Goal: Information Seeking & Learning: Learn about a topic

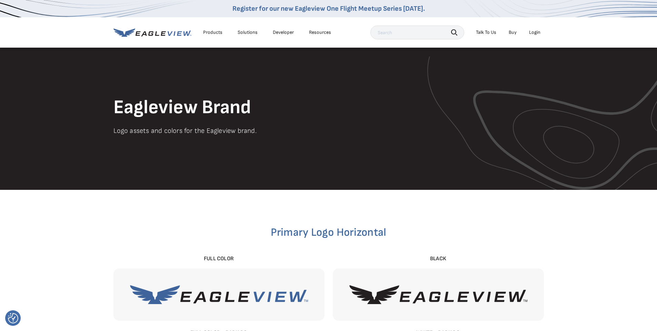
click at [414, 33] on input "text" at bounding box center [418, 33] width 94 height 14
type input "Highspot"
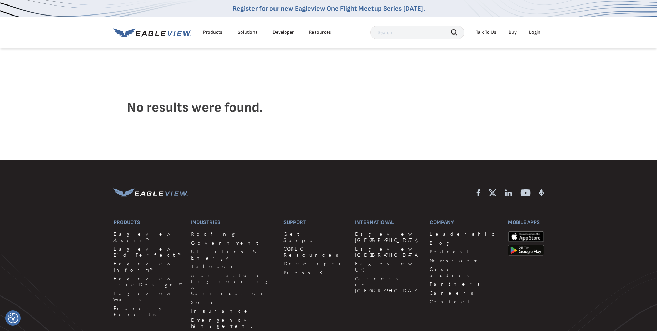
click at [388, 34] on input "text" at bounding box center [418, 33] width 94 height 14
type input "high spot"
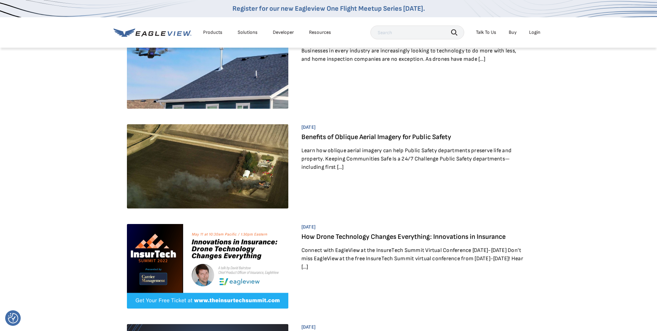
scroll to position [874, 0]
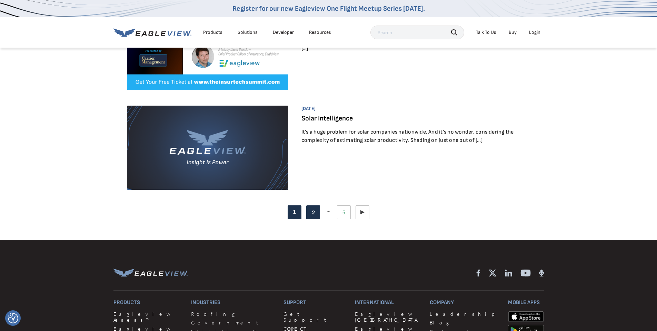
click at [315, 219] on link "Page 2" at bounding box center [313, 212] width 14 height 14
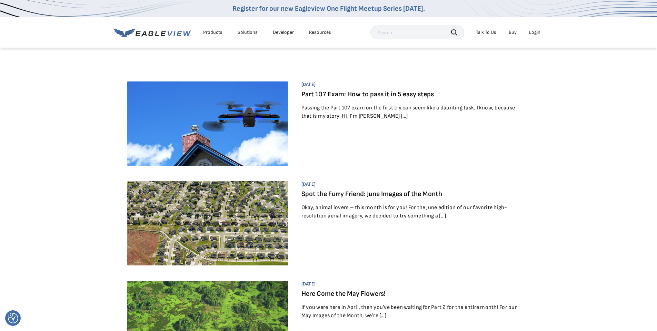
click at [401, 40] on div "Products Solutions Developer Resources Search Talk To Us Buy Login" at bounding box center [329, 32] width 431 height 30
click at [399, 36] on input "text" at bounding box center [418, 33] width 94 height 14
type input "linked account"
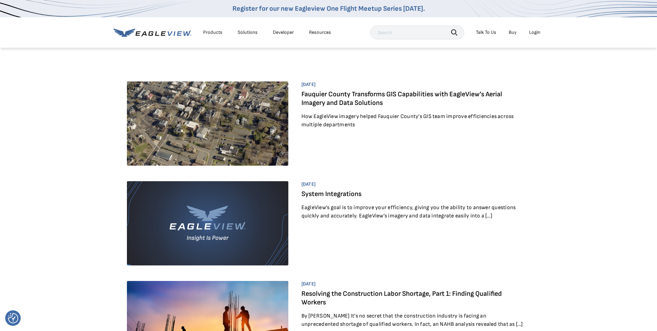
click at [386, 32] on input "text" at bounding box center [418, 33] width 94 height 14
click at [251, 31] on div "Solutions" at bounding box center [248, 32] width 20 height 6
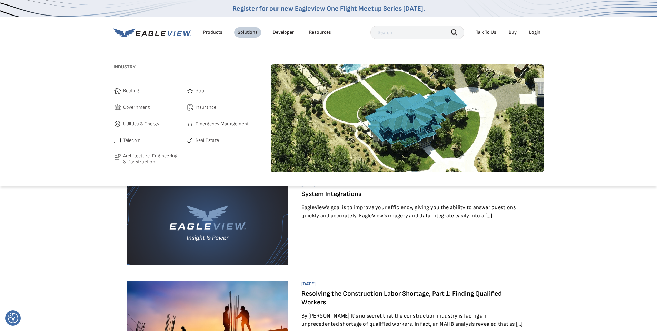
click at [126, 90] on span "Roofing" at bounding box center [131, 91] width 16 height 8
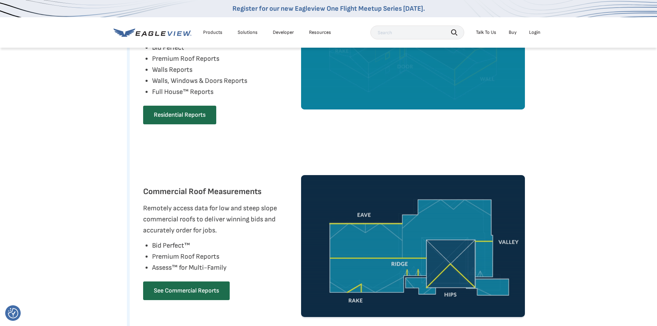
scroll to position [1966, 0]
